Goal: Navigation & Orientation: Understand site structure

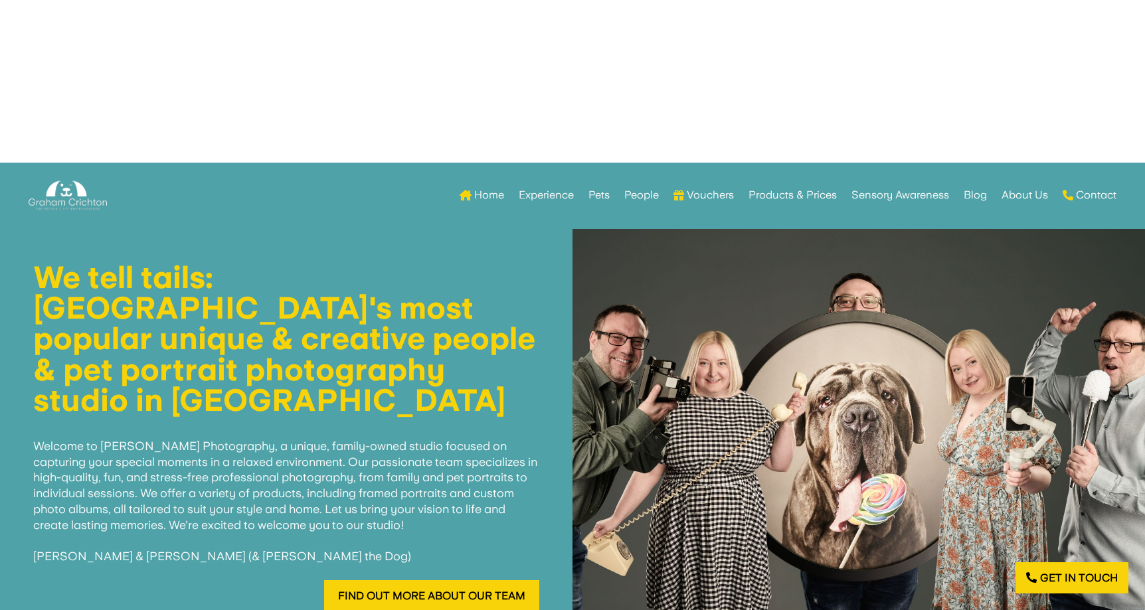
scroll to position [460, 0]
click at [545, 193] on link "Experience" at bounding box center [546, 195] width 55 height 52
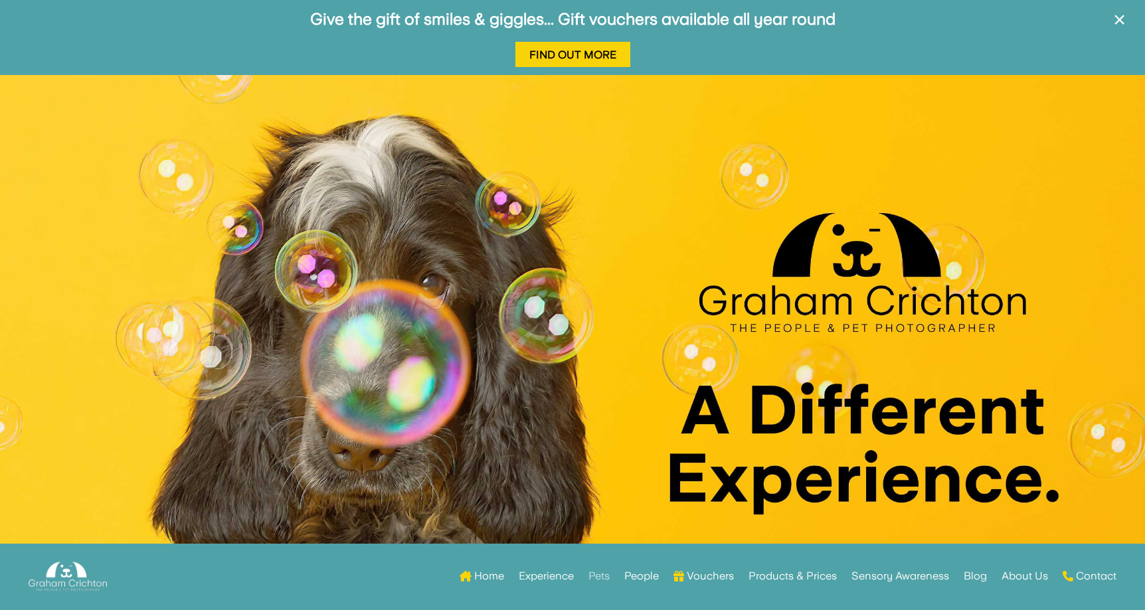
click at [594, 572] on link "Pets" at bounding box center [598, 576] width 21 height 52
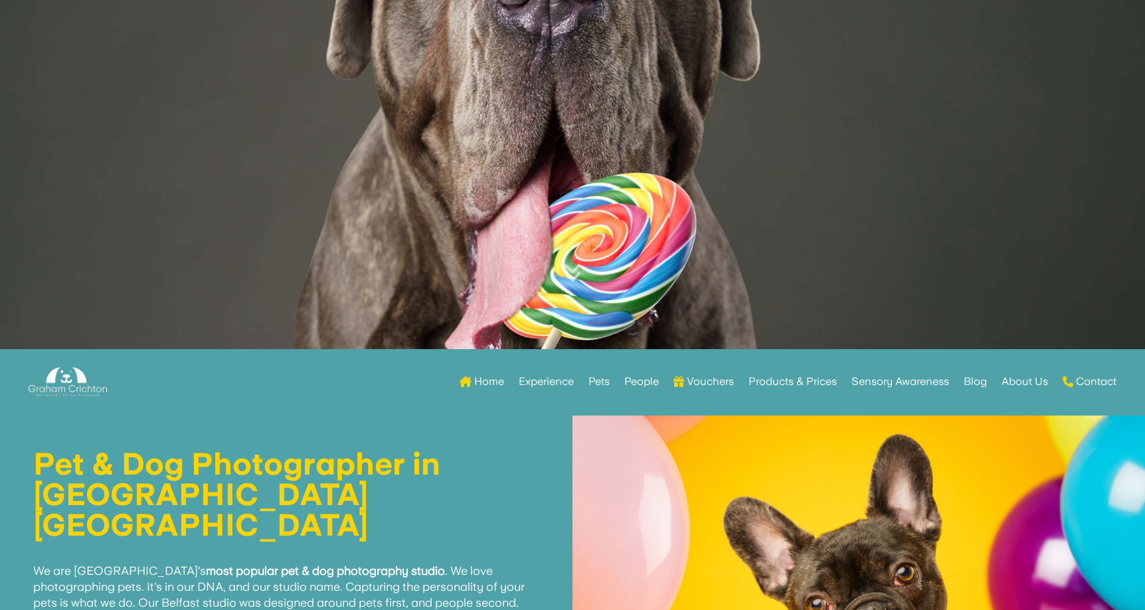
scroll to position [166, 0]
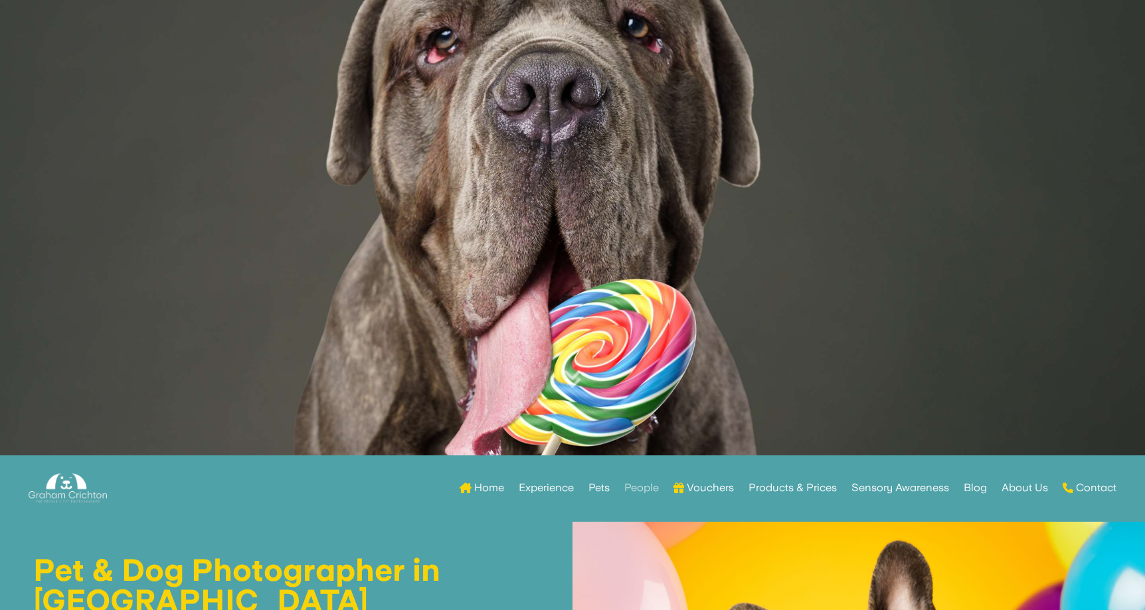
click at [639, 489] on link "People" at bounding box center [641, 488] width 35 height 52
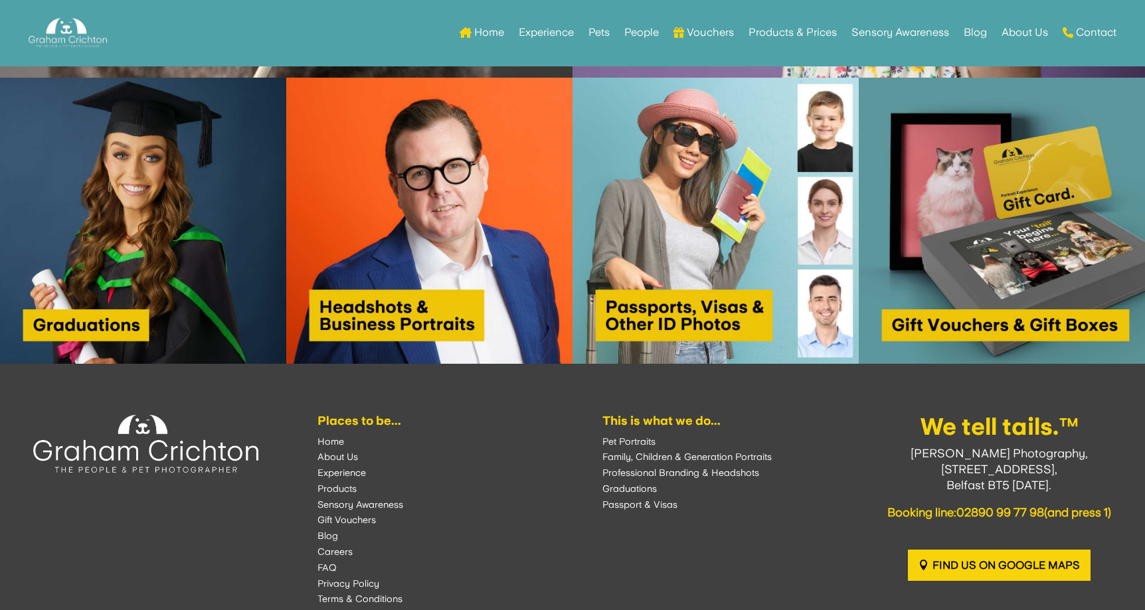
scroll to position [1308, 0]
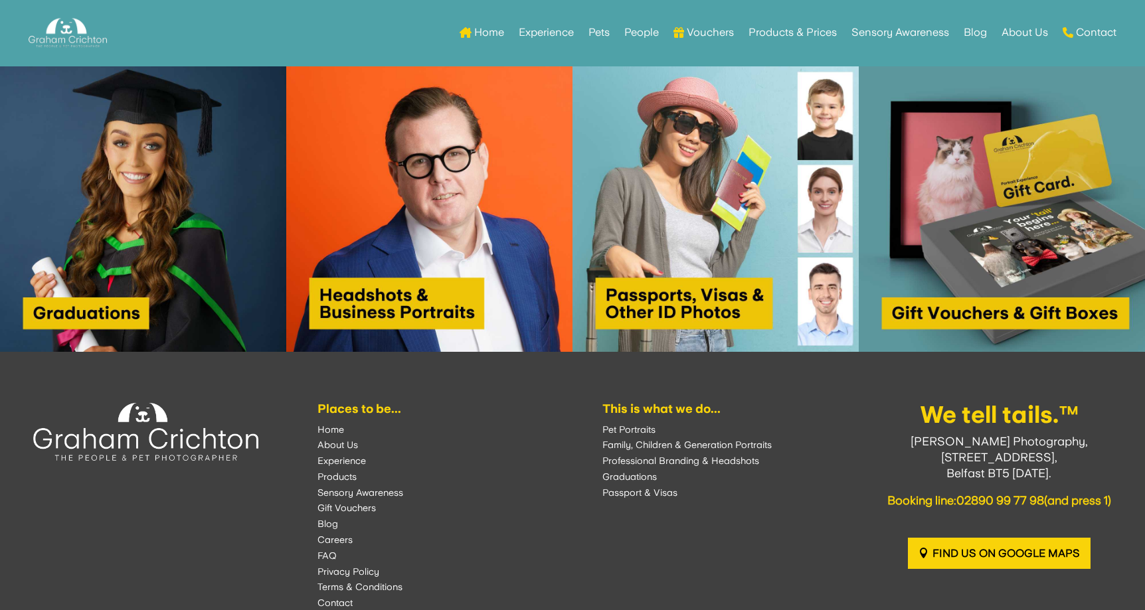
click at [639, 458] on font "Professional Branding & Headshots" at bounding box center [680, 461] width 157 height 11
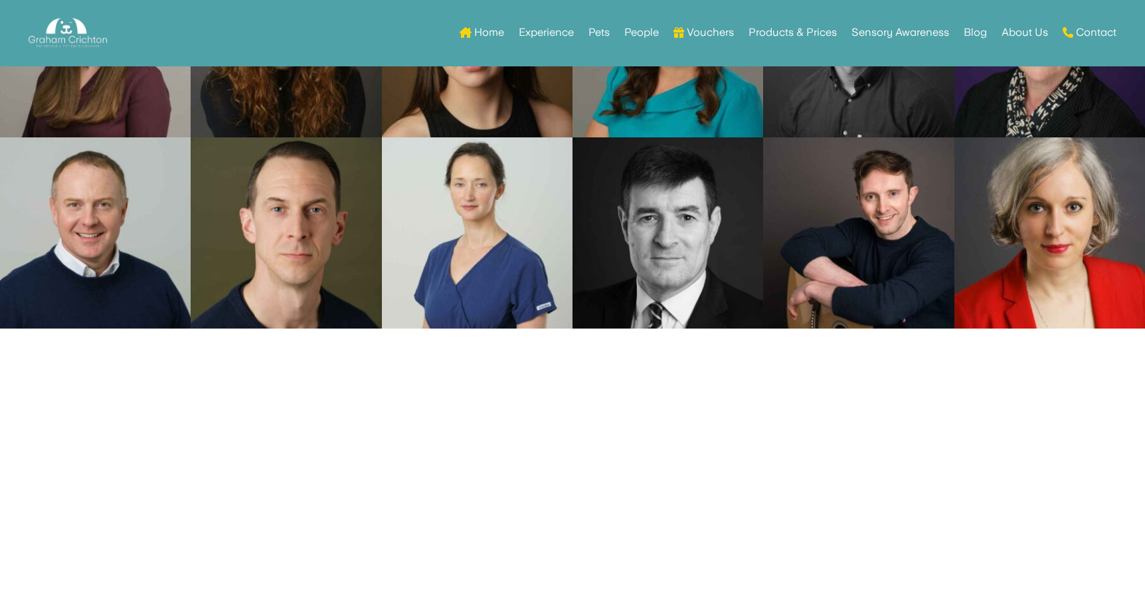
scroll to position [5776, 0]
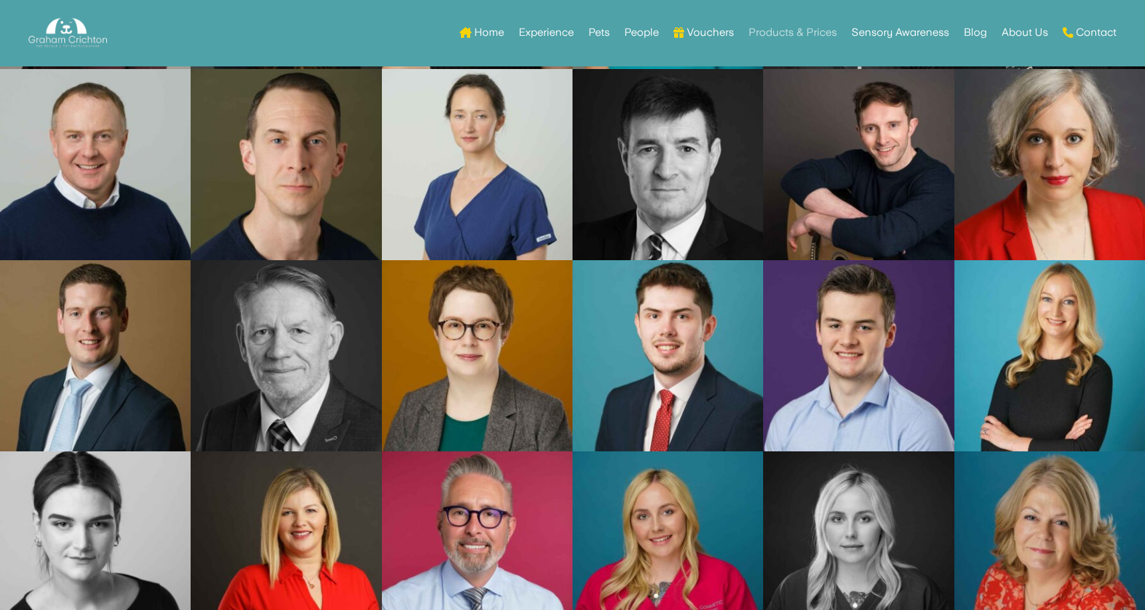
click at [774, 27] on link "Products & Prices" at bounding box center [792, 33] width 88 height 52
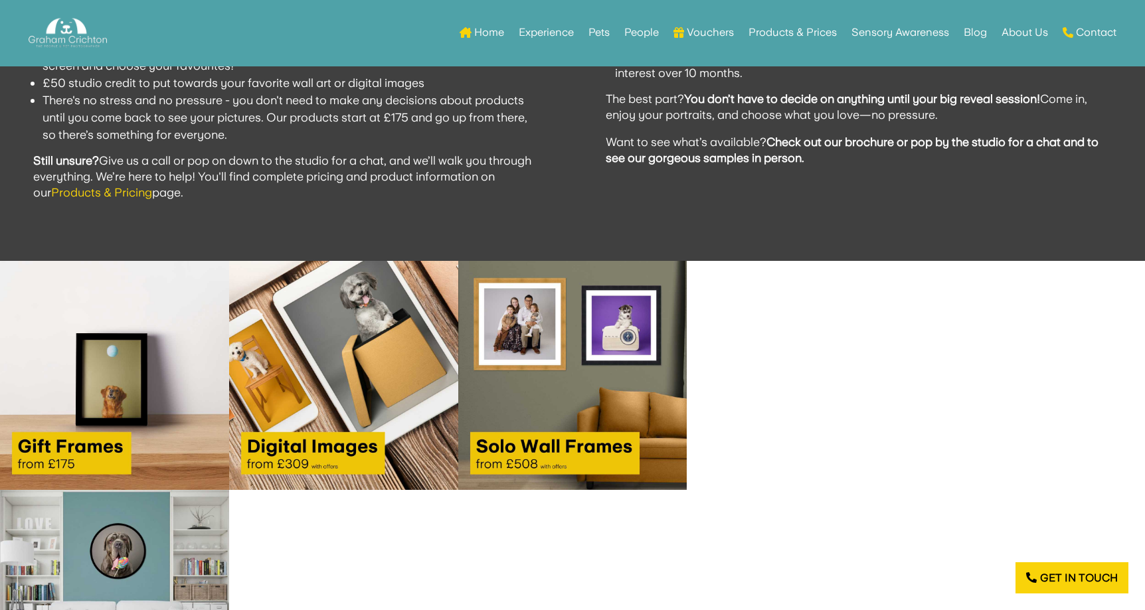
scroll to position [1444, 0]
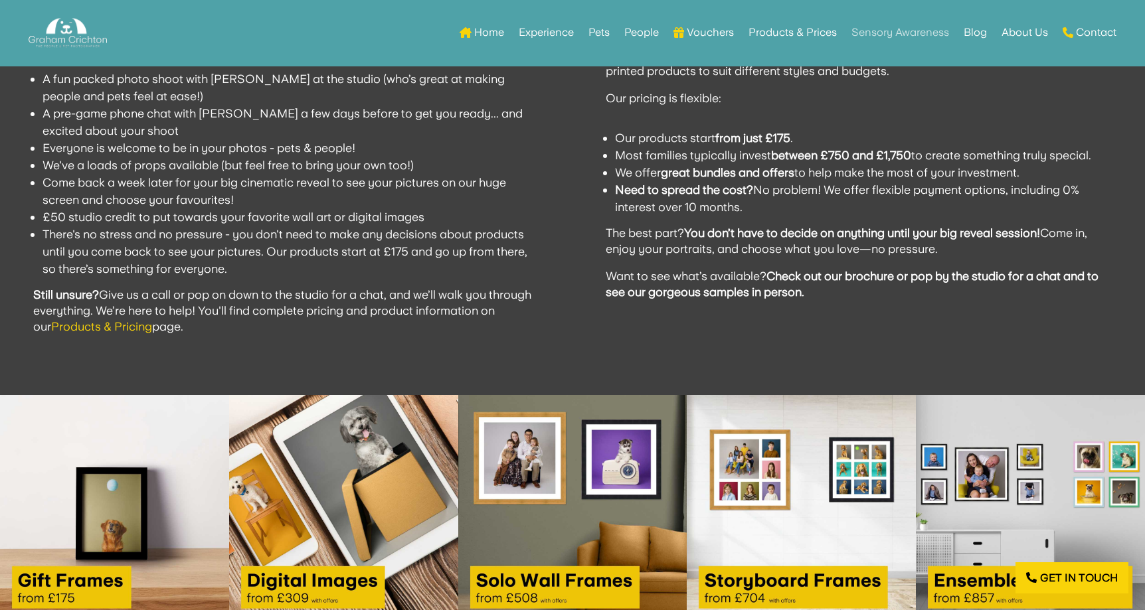
click at [888, 29] on link "Sensory Awareness" at bounding box center [900, 33] width 98 height 52
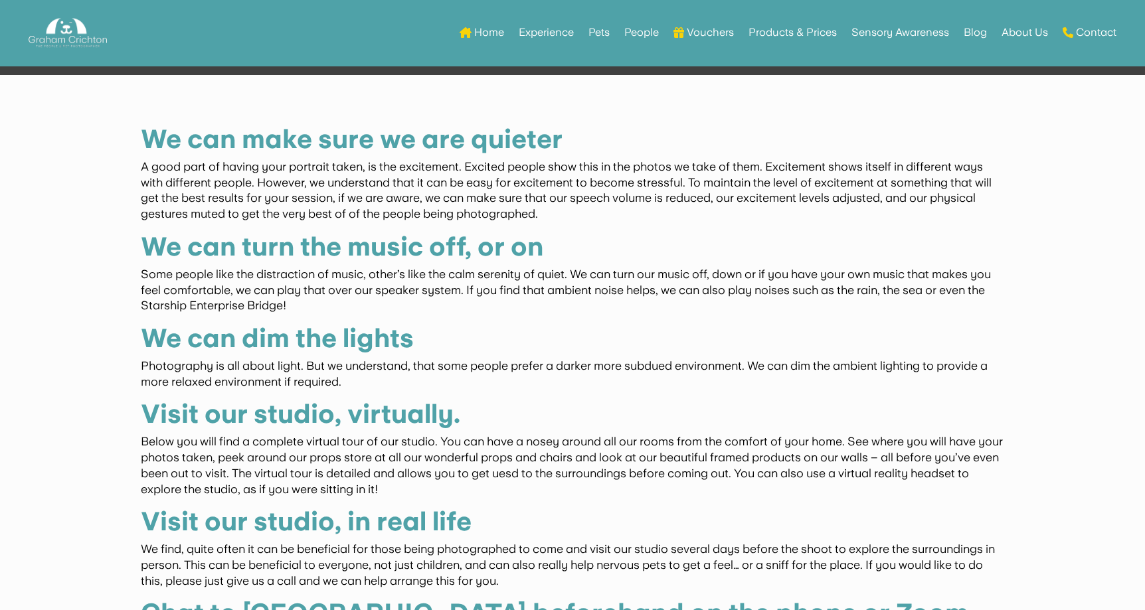
scroll to position [1218, 0]
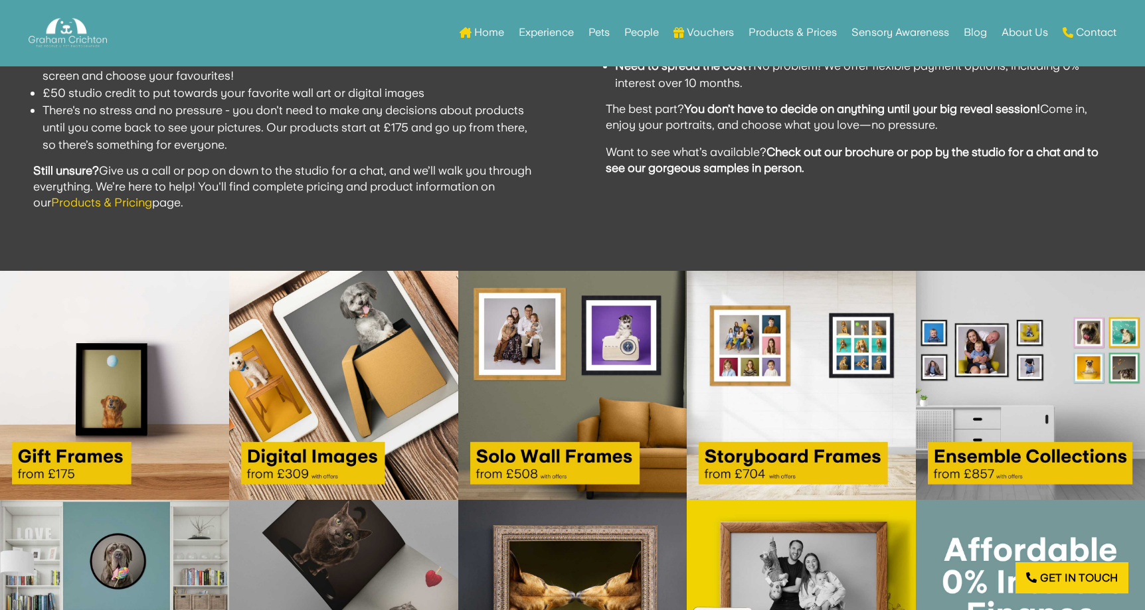
scroll to position [1570, 0]
